Goal: Contribute content: Contribute content

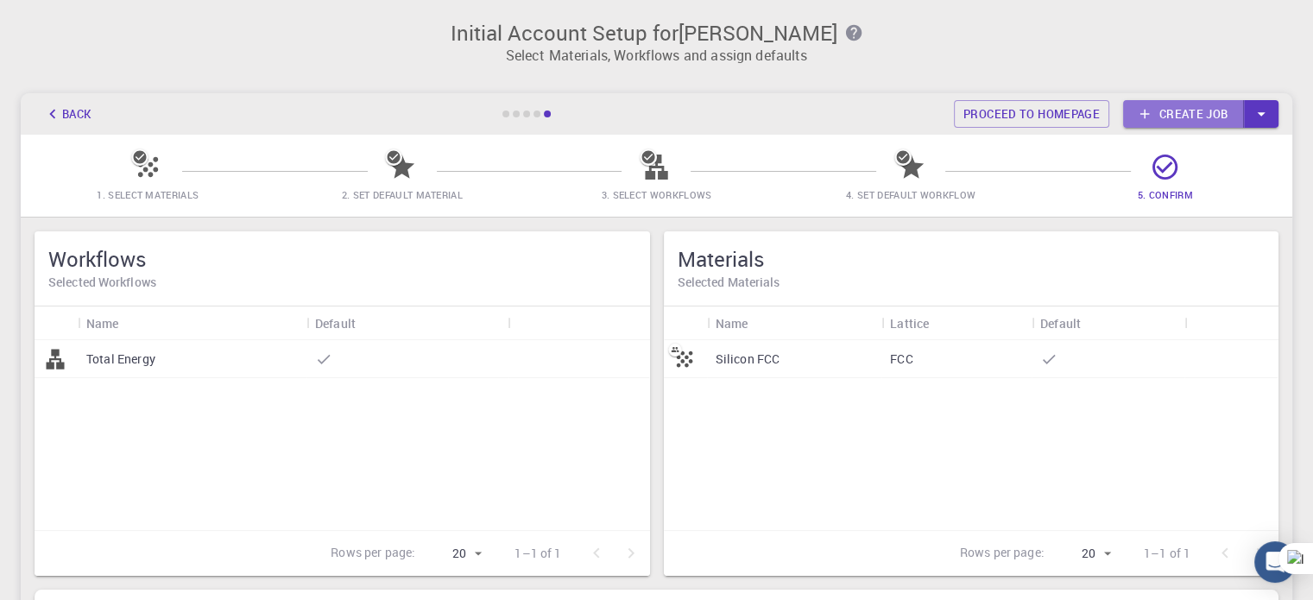
click at [1207, 113] on link "Create job" at bounding box center [1184, 114] width 121 height 28
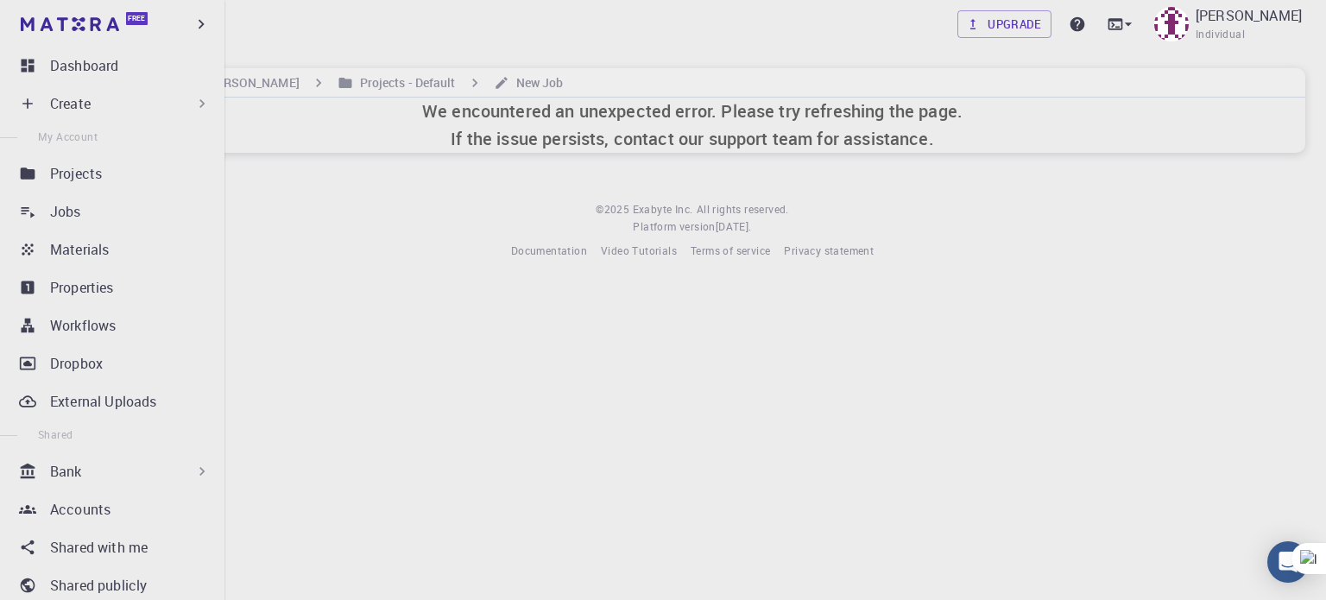
click at [193, 101] on icon at bounding box center [201, 103] width 17 height 17
click at [200, 99] on icon at bounding box center [201, 103] width 17 height 17
click at [95, 115] on div "Create" at bounding box center [116, 103] width 204 height 35
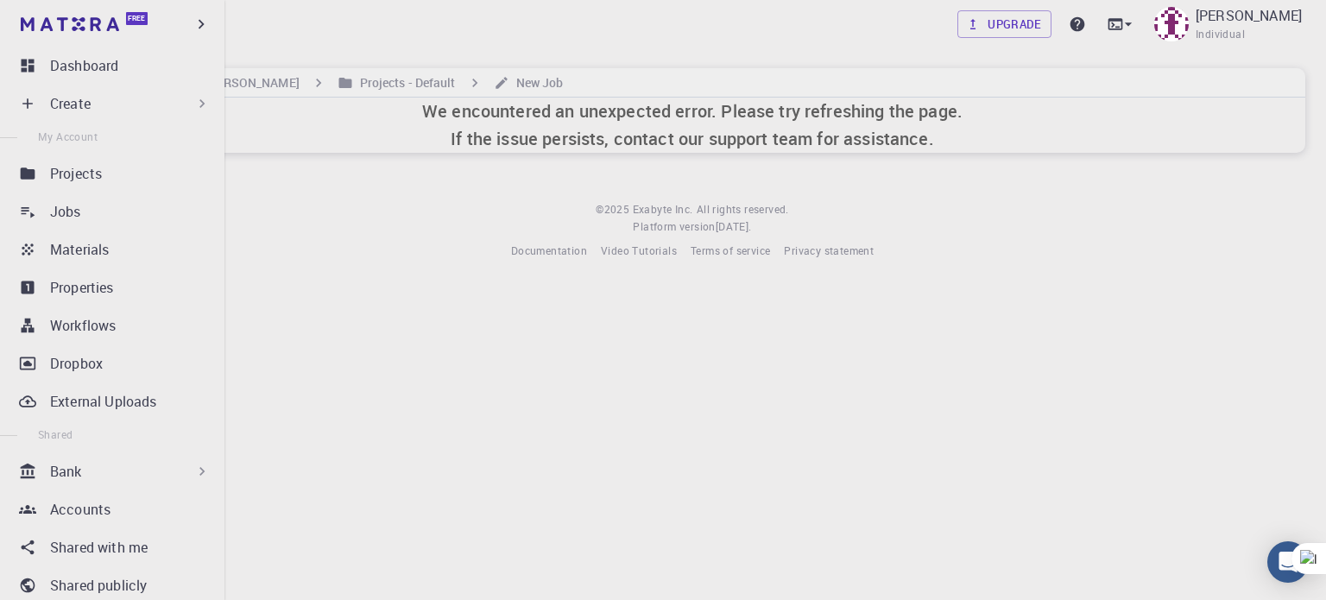
click at [95, 115] on div "Create" at bounding box center [116, 103] width 204 height 35
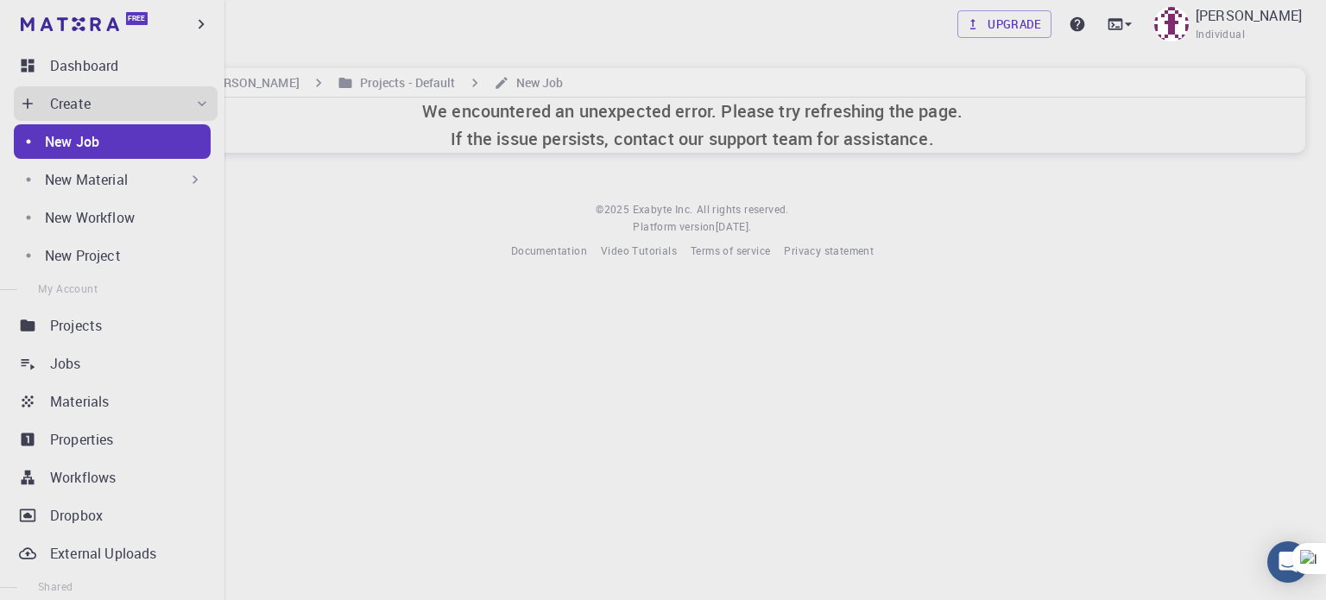
click at [187, 179] on icon at bounding box center [195, 179] width 17 height 17
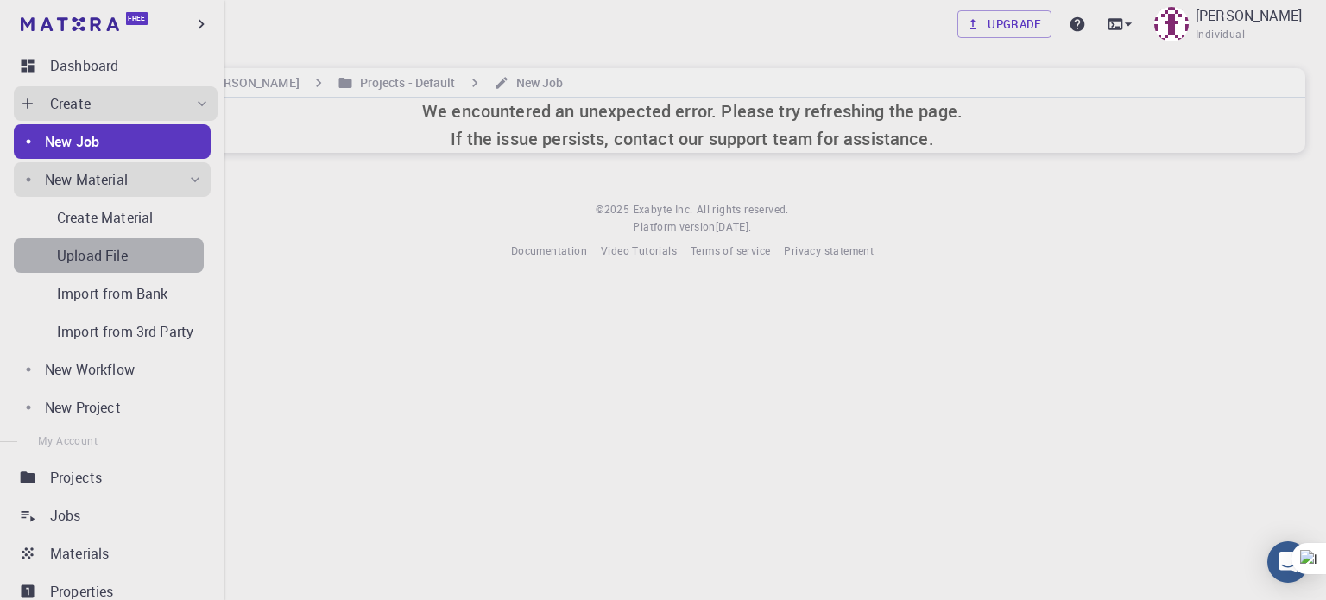
click at [118, 263] on p "Upload File" at bounding box center [92, 255] width 71 height 21
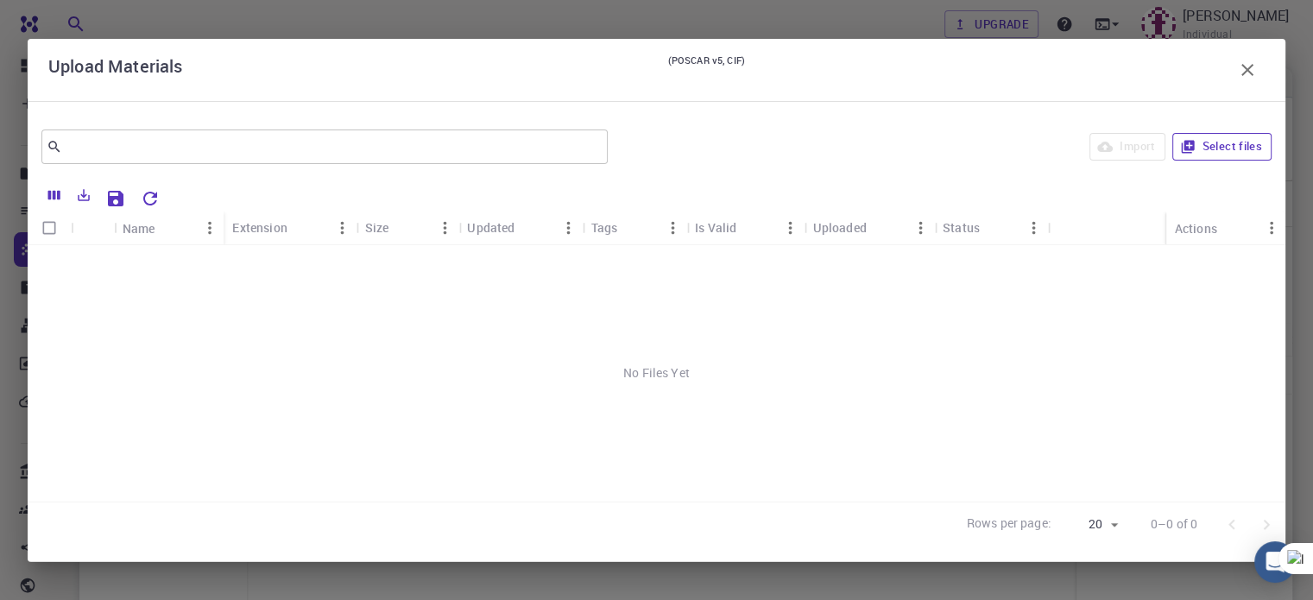
click at [1221, 151] on button "Select files" at bounding box center [1222, 147] width 99 height 28
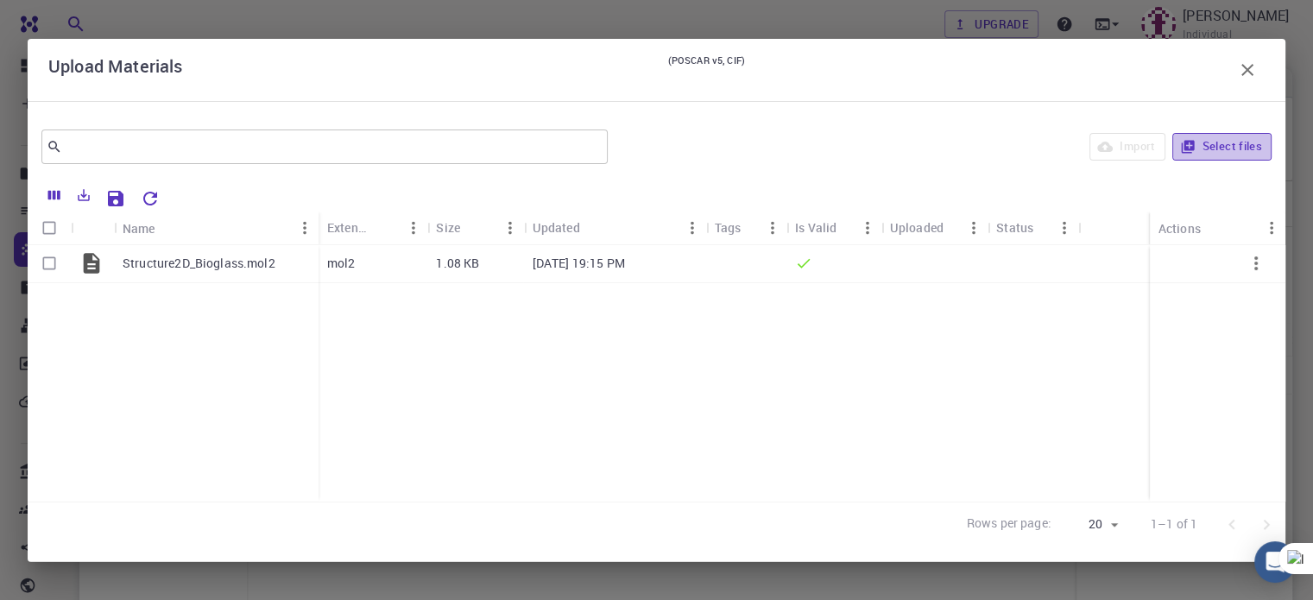
click at [1216, 142] on button "Select files" at bounding box center [1222, 147] width 99 height 28
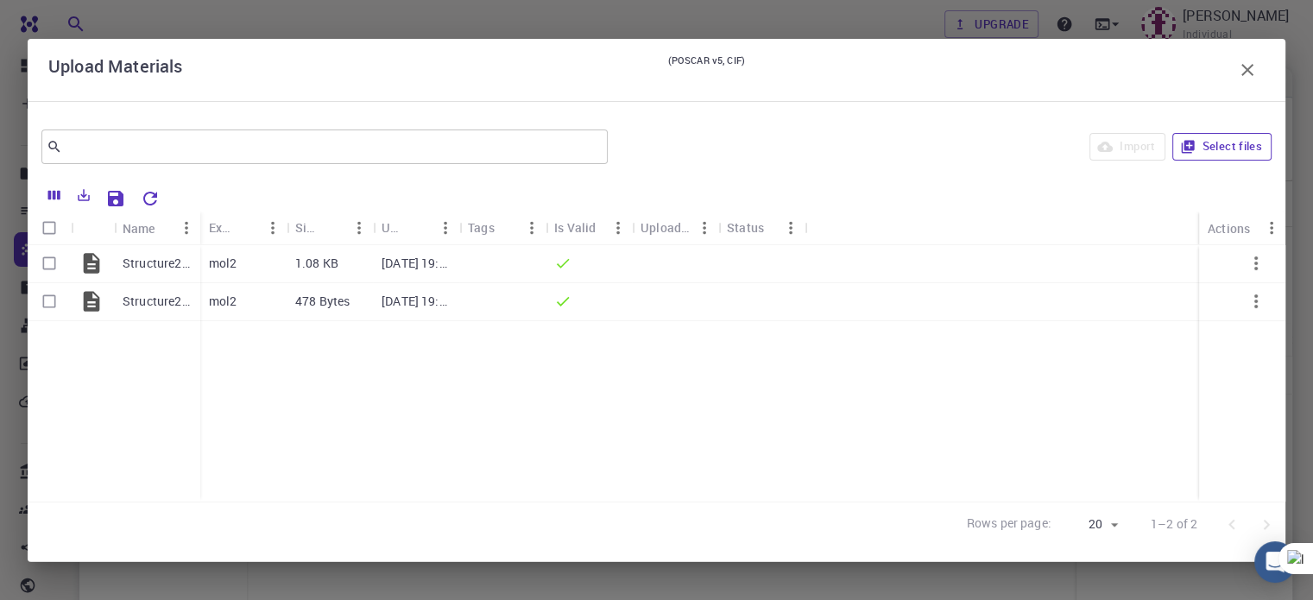
click at [1223, 144] on button "Select files" at bounding box center [1222, 147] width 99 height 28
click at [699, 268] on div at bounding box center [675, 264] width 86 height 38
click at [433, 258] on p "[DATE] 19:15 PM" at bounding box center [416, 263] width 69 height 17
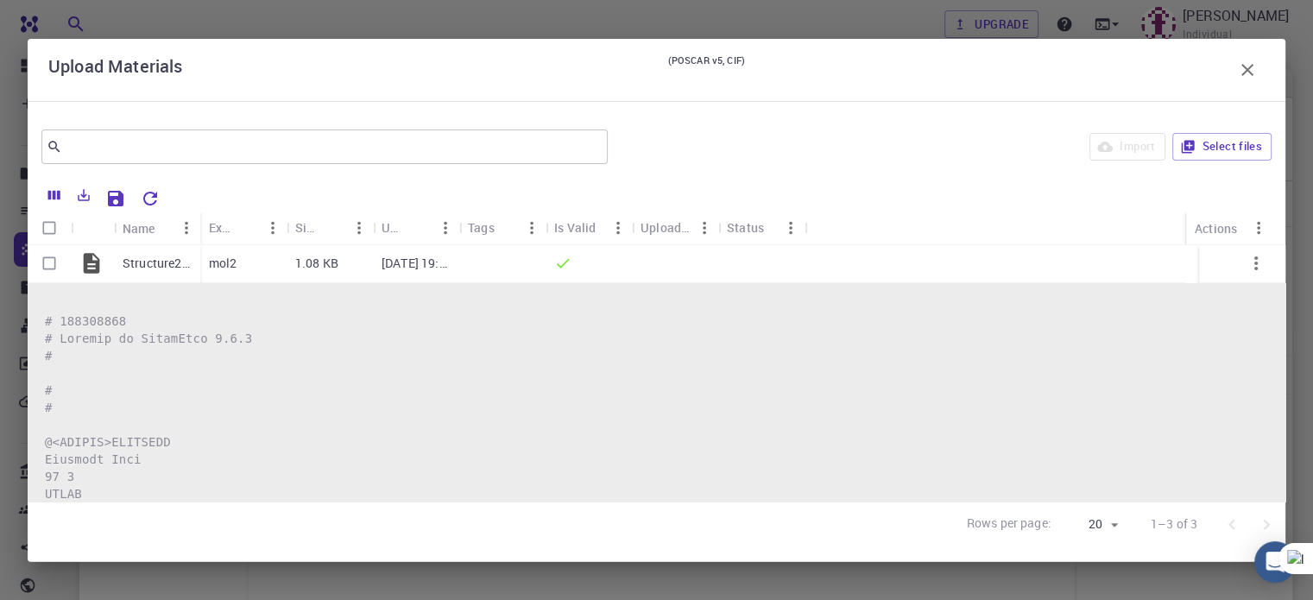
click at [47, 234] on input "Select all rows" at bounding box center [49, 228] width 33 height 33
checkbox input "true"
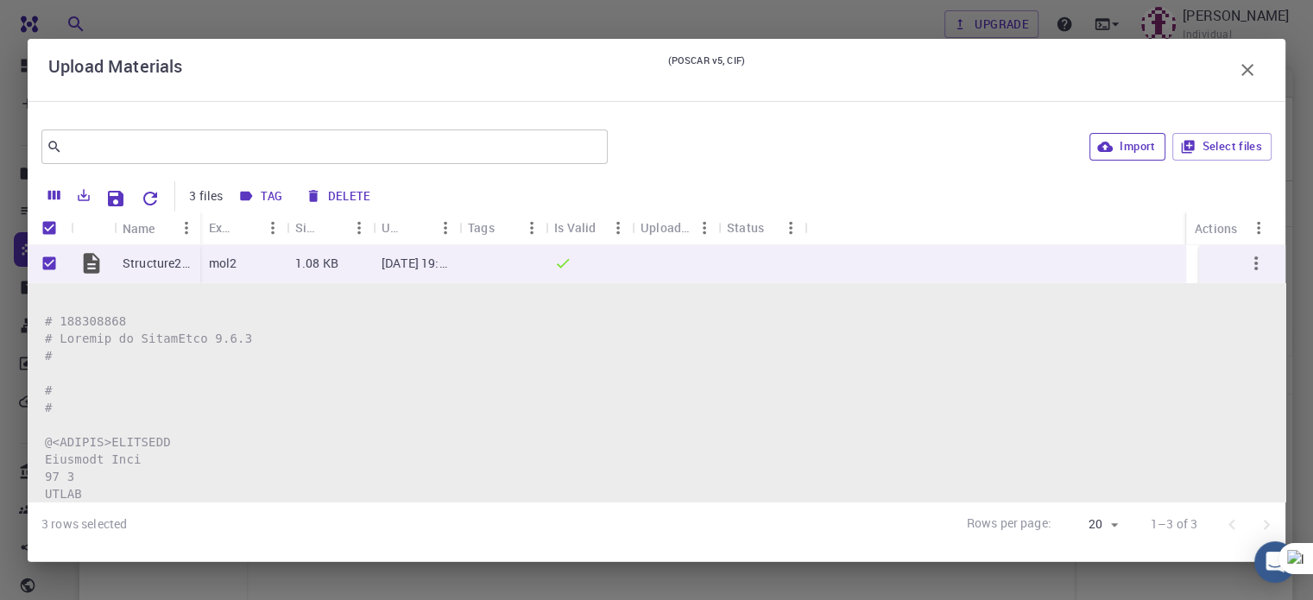
click at [1112, 141] on icon "button" at bounding box center [1106, 147] width 16 height 16
click at [1112, 141] on div "Import Select files" at bounding box center [943, 146] width 657 height 41
checkbox input "false"
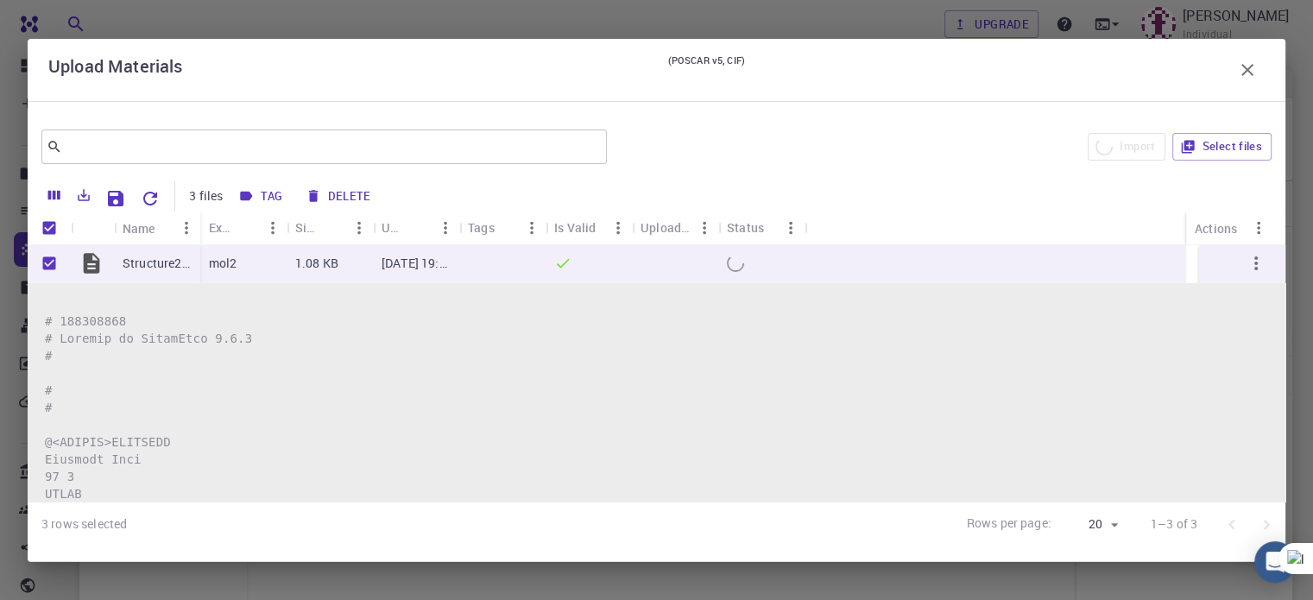
checkbox input "false"
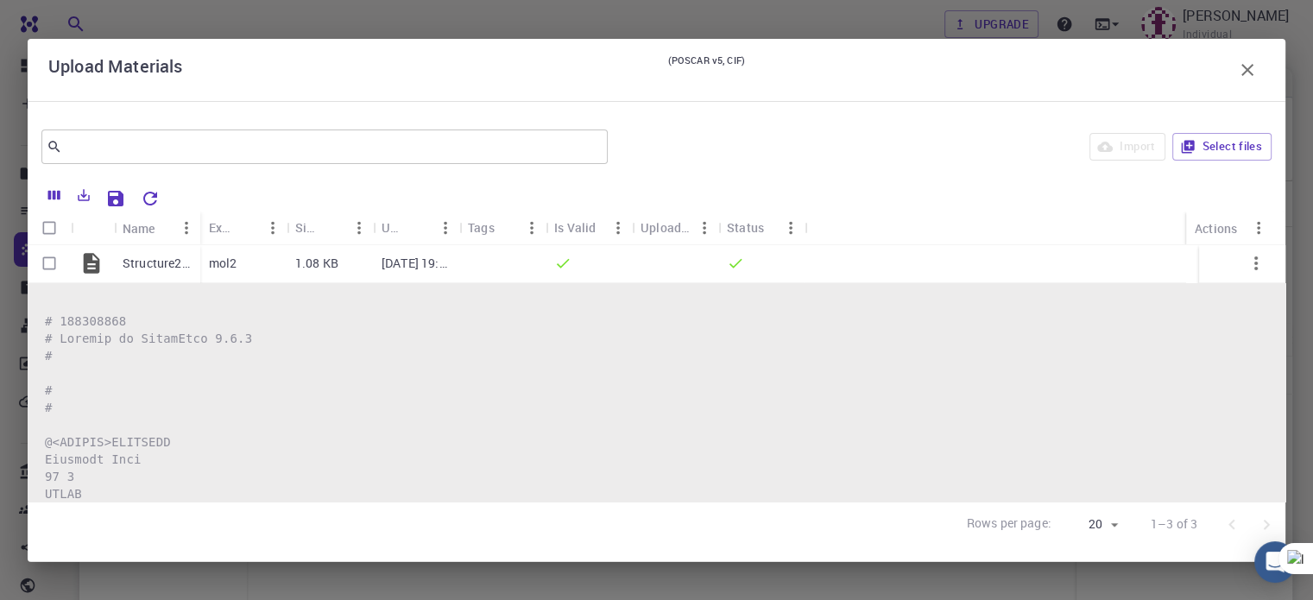
drag, startPoint x: 1247, startPoint y: 65, endPoint x: 1133, endPoint y: 111, distance: 122.8
click at [1248, 65] on icon "button" at bounding box center [1247, 70] width 21 height 21
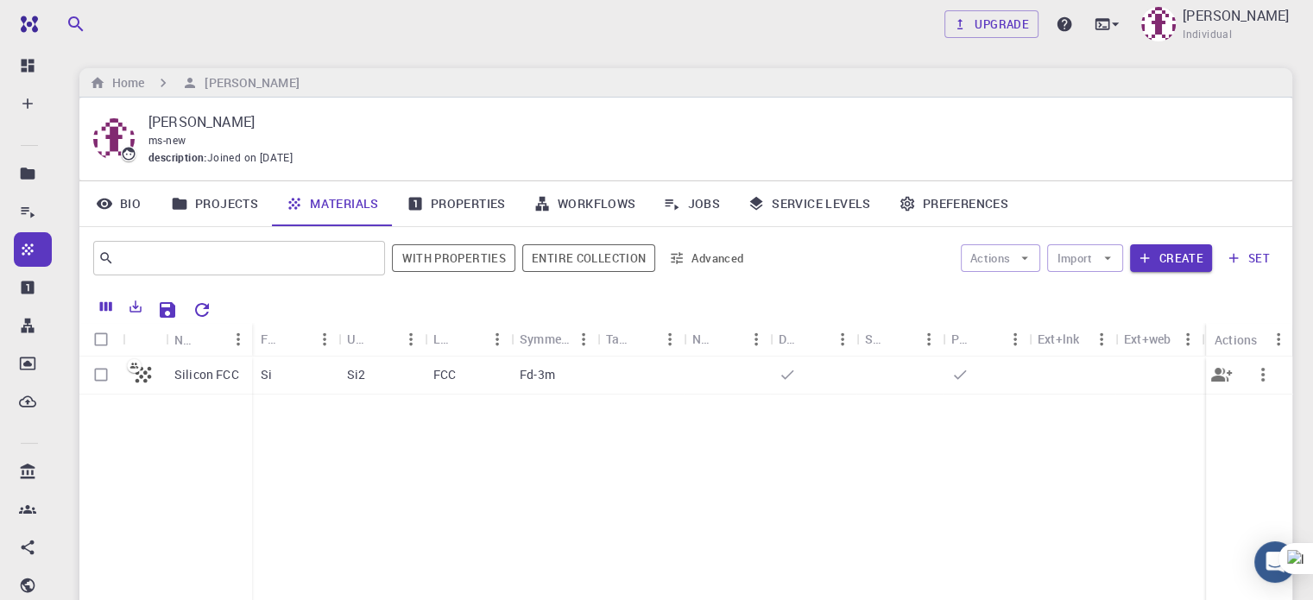
click at [196, 377] on p "Silicon FCC" at bounding box center [206, 374] width 65 height 17
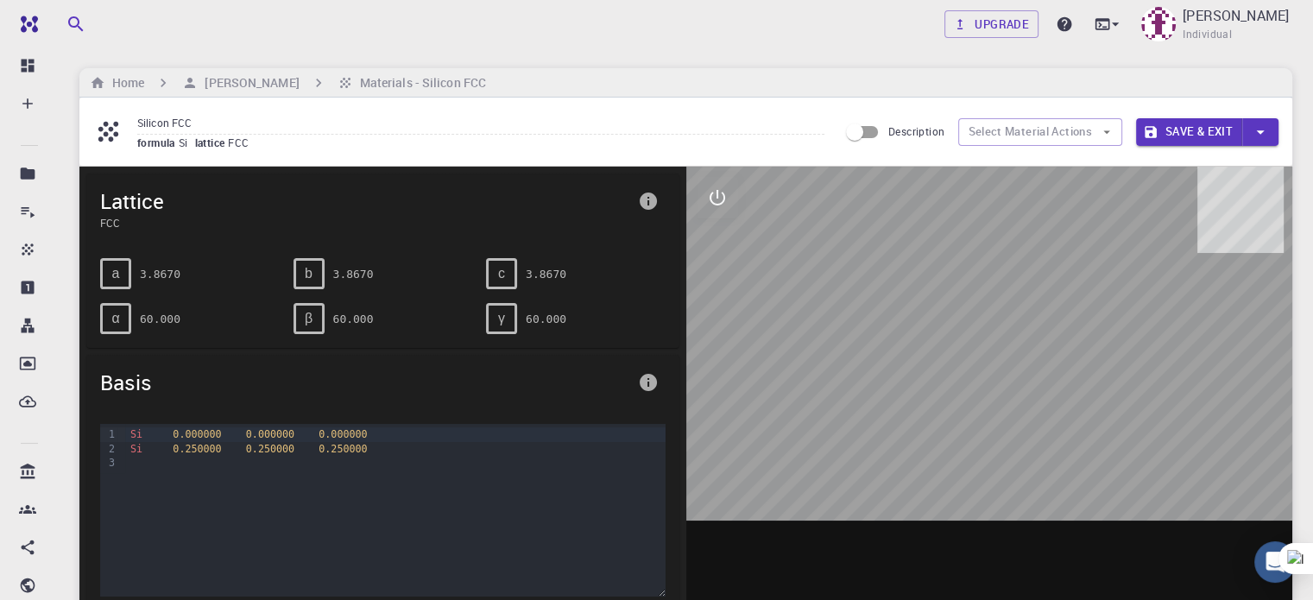
click at [166, 120] on input "Silicon FCC" at bounding box center [480, 122] width 687 height 23
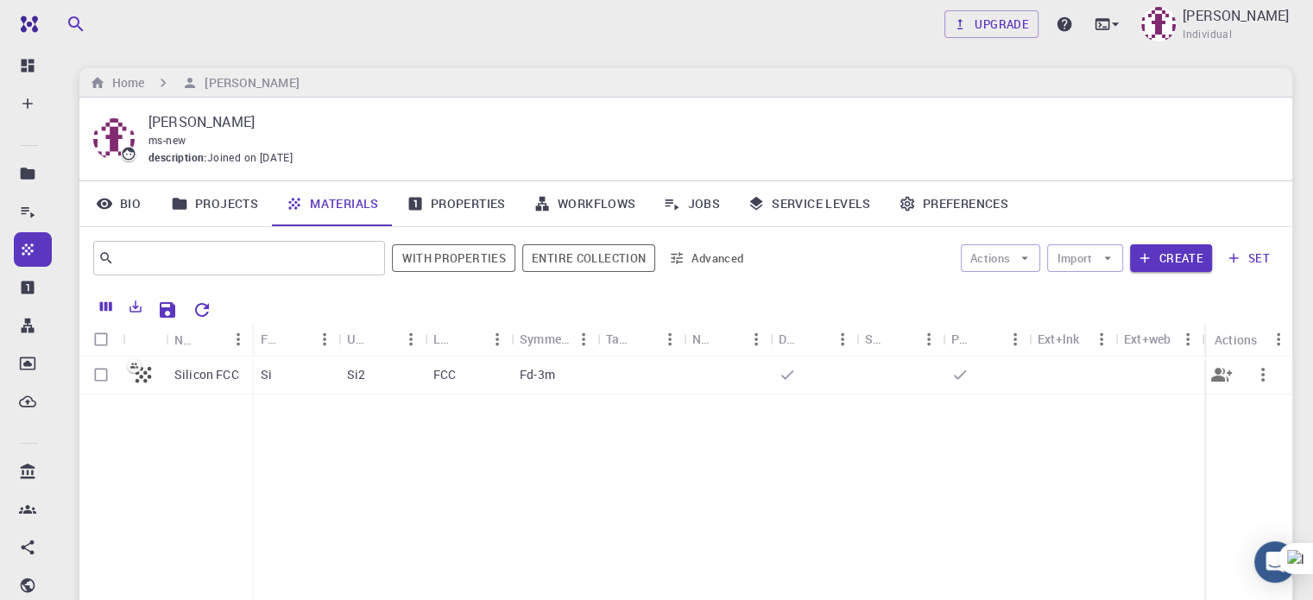
click at [212, 369] on p "Silicon FCC" at bounding box center [206, 374] width 65 height 17
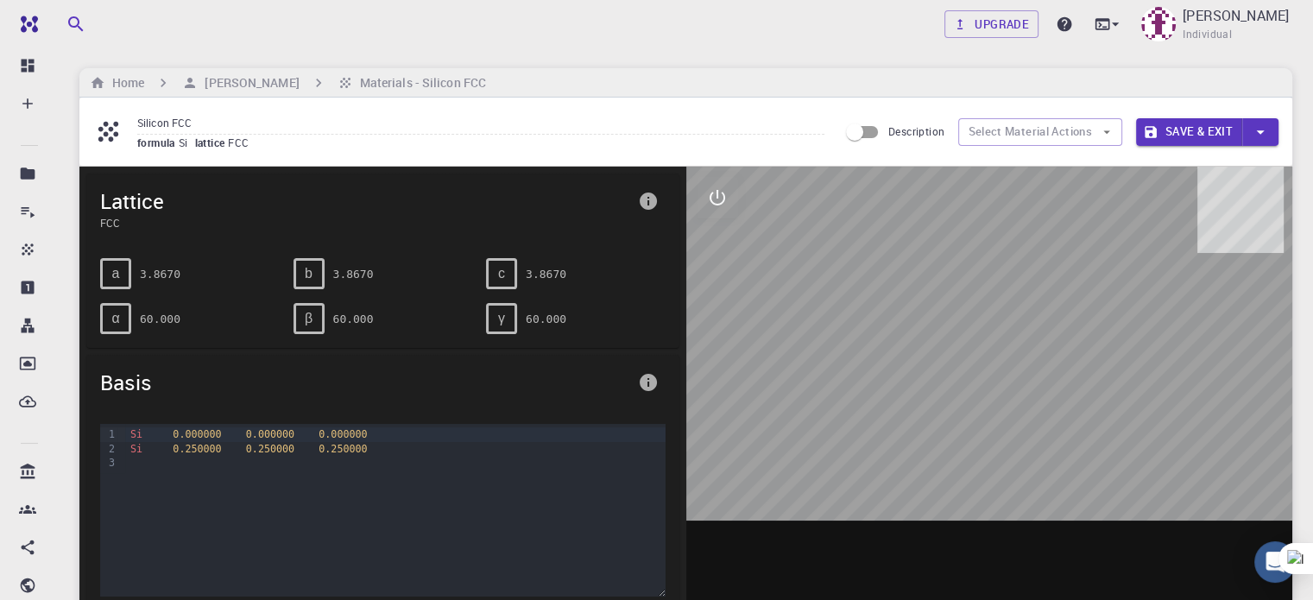
click at [463, 144] on div "Silicon FCC formula Si lattice FCC" at bounding box center [480, 131] width 687 height 41
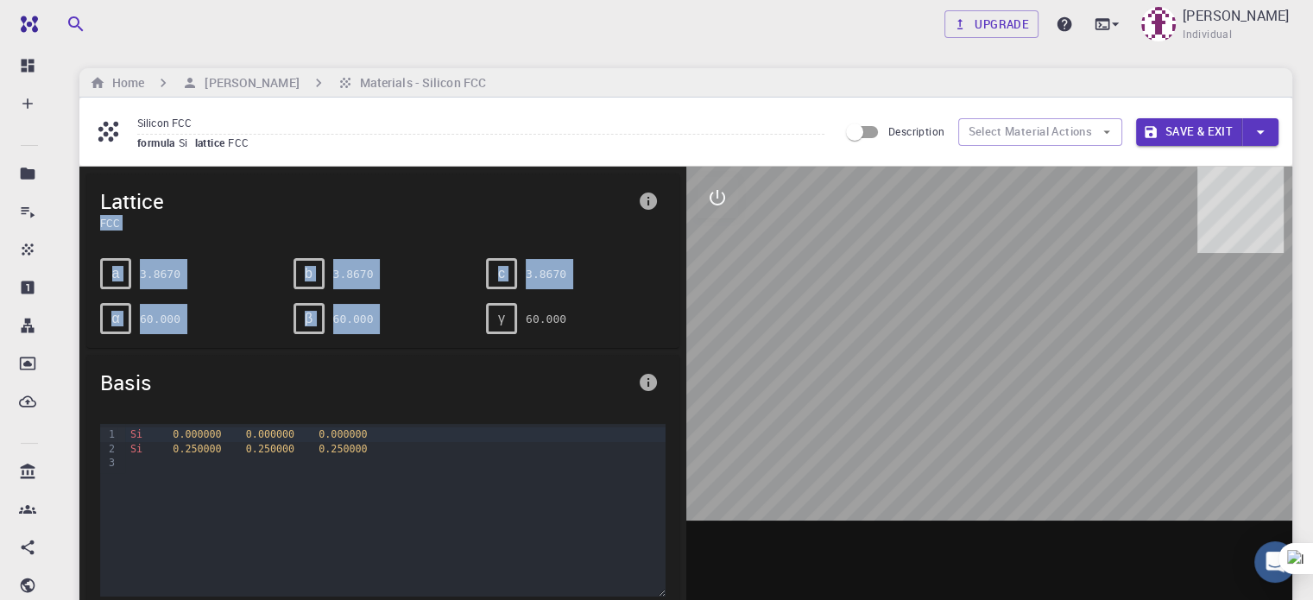
drag, startPoint x: 506, startPoint y: 241, endPoint x: 521, endPoint y: 108, distance: 133.8
click at [491, 263] on div "Lattice FCC a 3.8670 b 3.8670 c 3.8670 α 60.000 β 60.000 γ 60.000" at bounding box center [382, 261] width 593 height 174
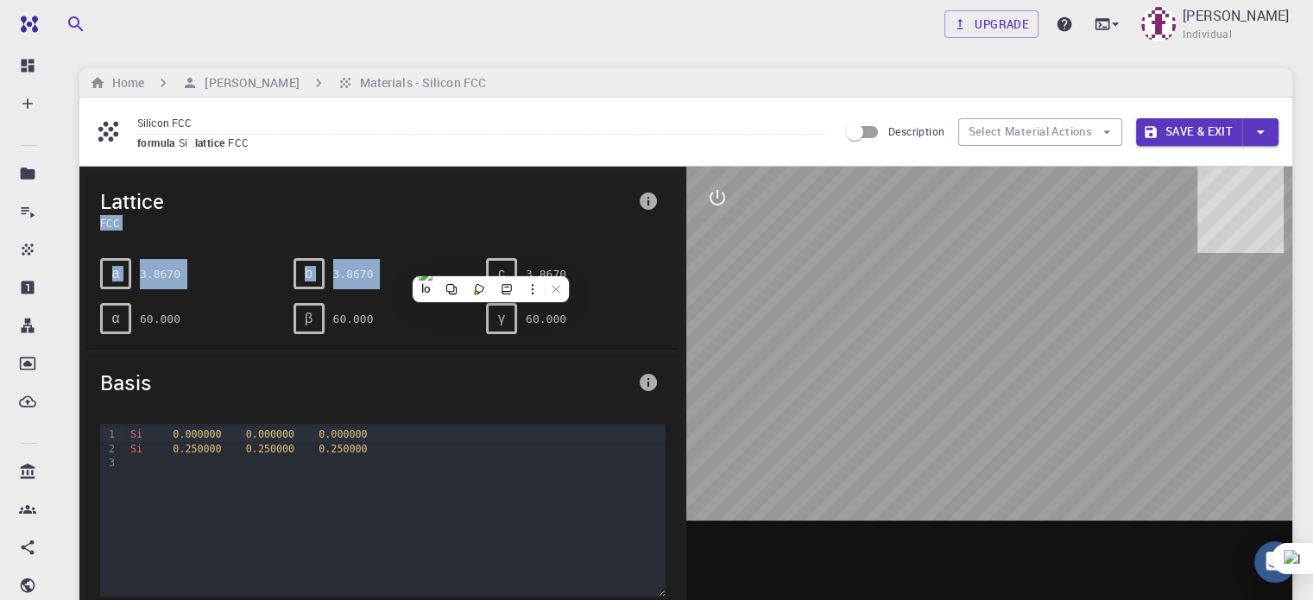
drag, startPoint x: 535, startPoint y: 35, endPoint x: 299, endPoint y: -73, distance: 259.3
